Goal: Information Seeking & Learning: Find specific fact

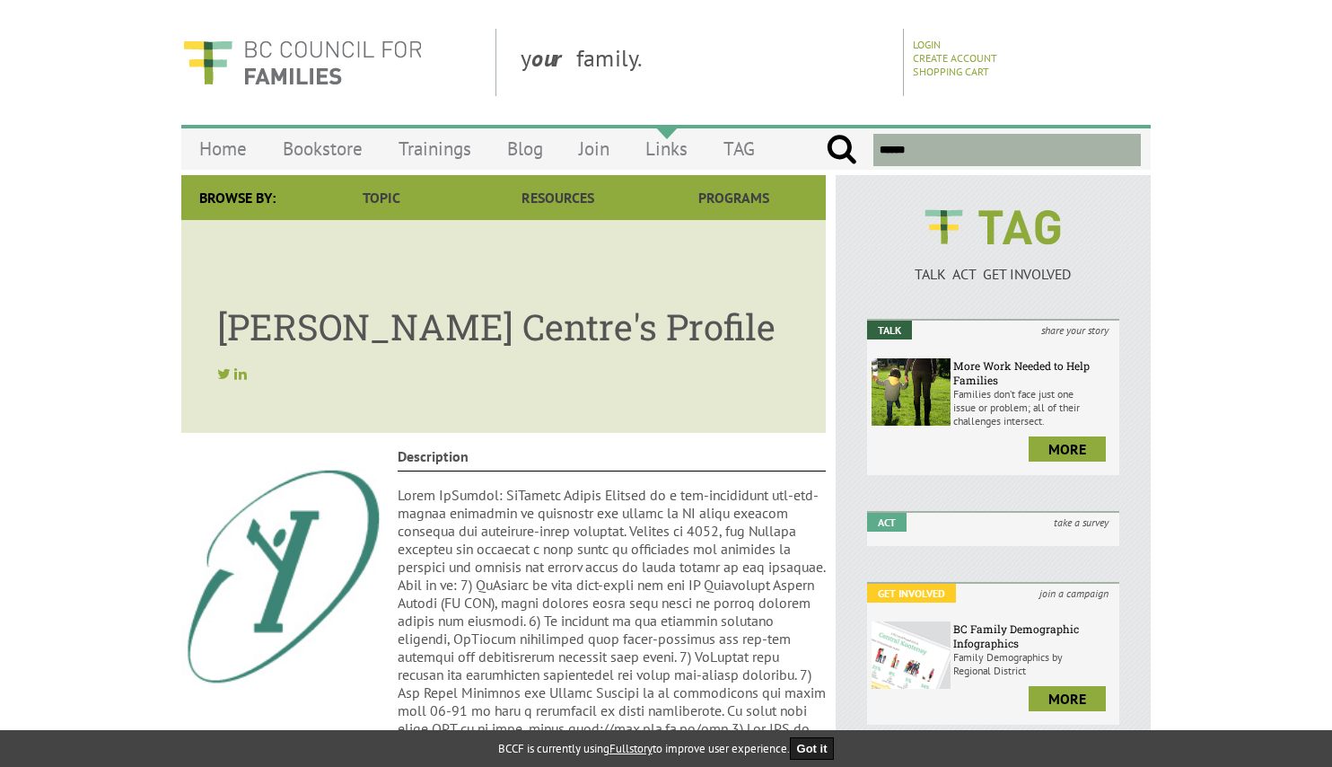
click at [665, 147] on link "Links" at bounding box center [666, 148] width 78 height 42
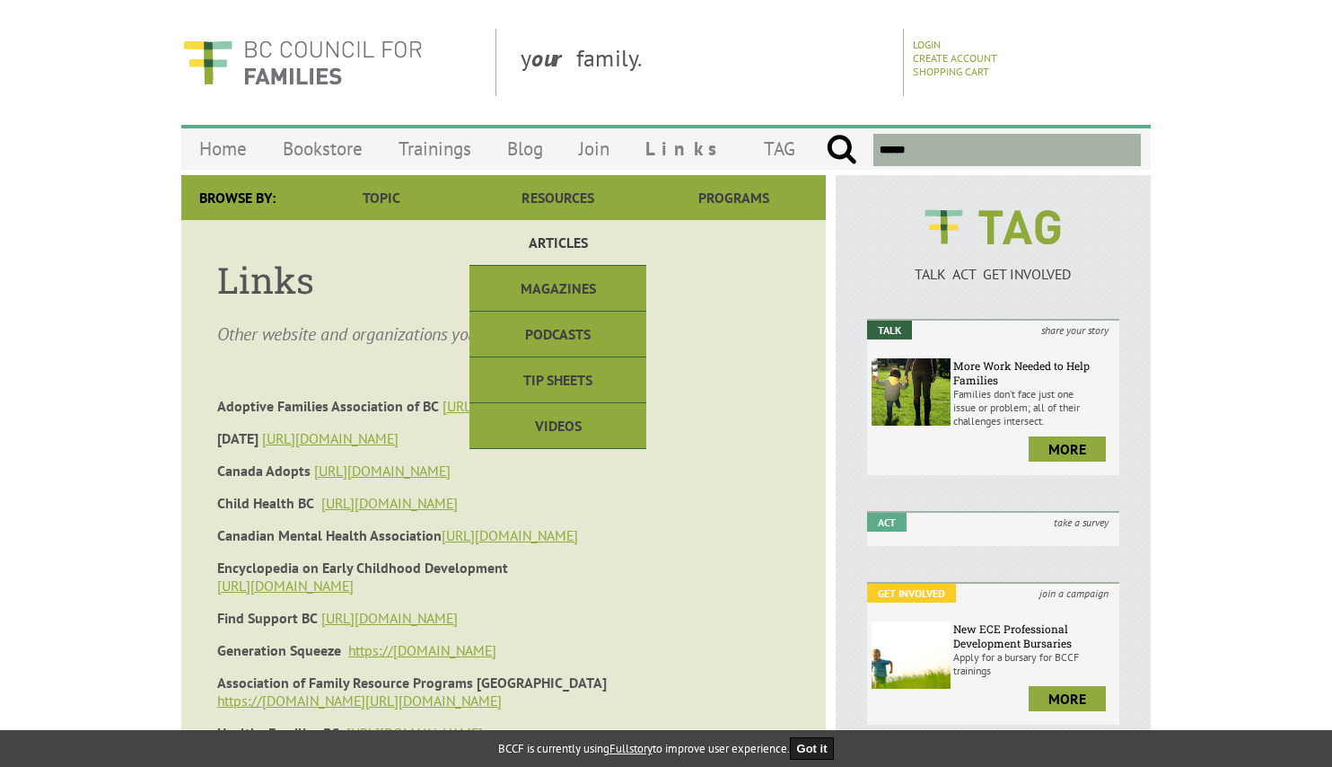
click at [583, 237] on link "Articles" at bounding box center [557, 243] width 176 height 46
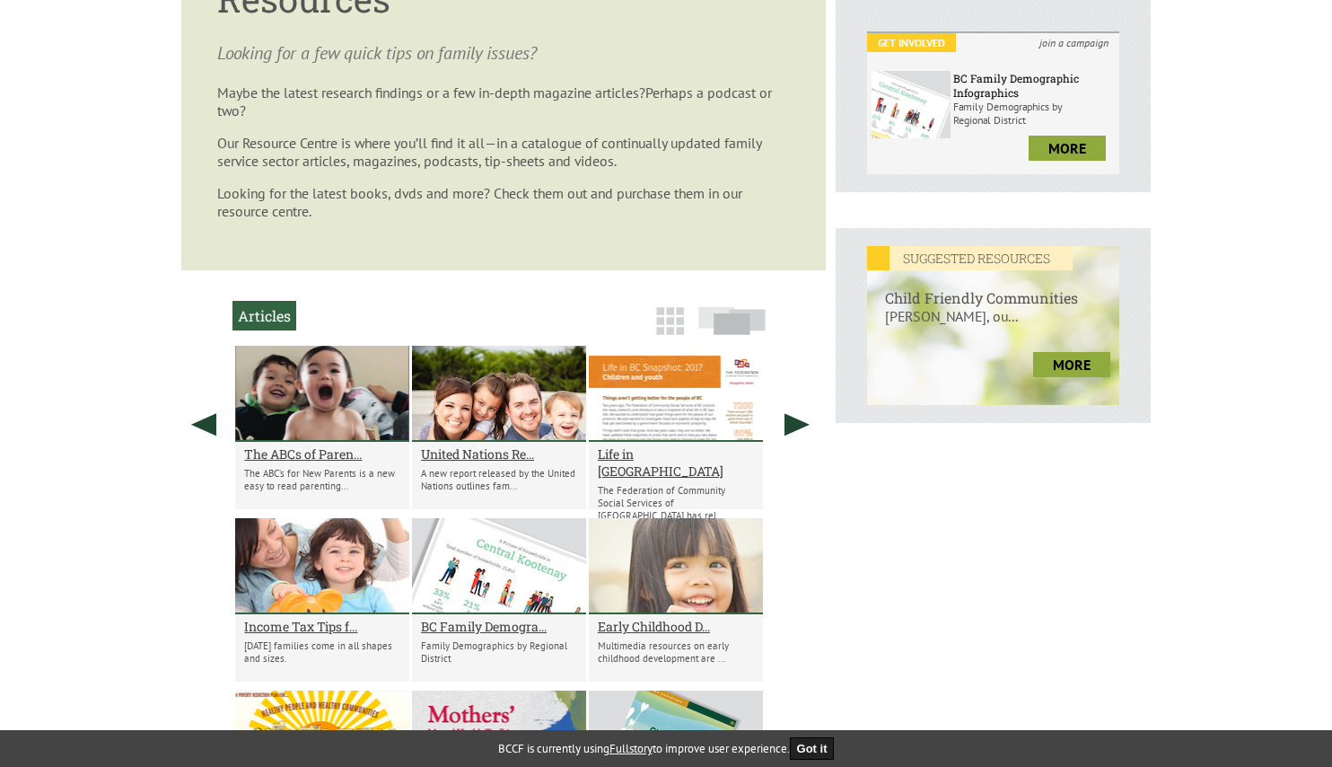
scroll to position [549, 0]
click at [795, 423] on link at bounding box center [797, 425] width 45 height 157
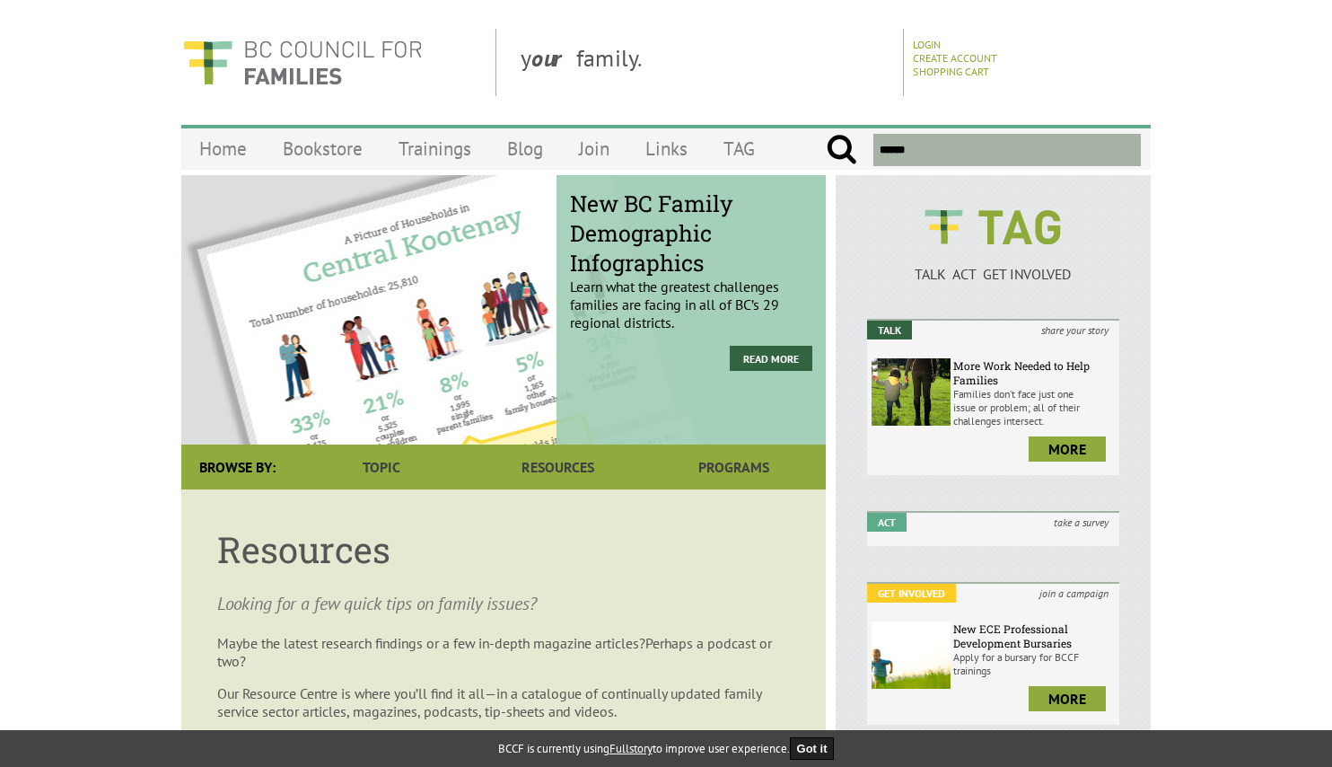
scroll to position [0, 0]
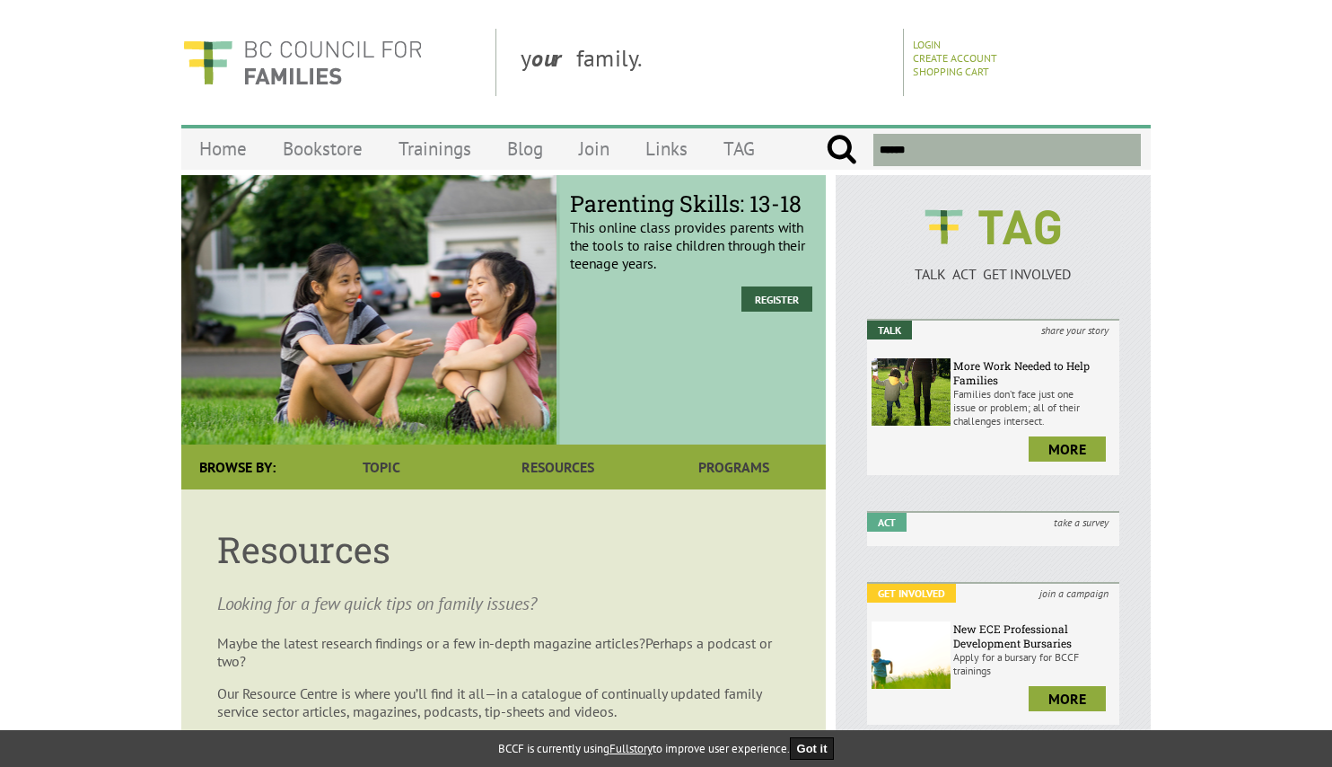
click at [914, 145] on input "text" at bounding box center [1007, 150] width 268 height 32
click at [841, 150] on input "submit" at bounding box center [841, 150] width 31 height 32
type input "**********"
